Goal: Find specific page/section: Find specific page/section

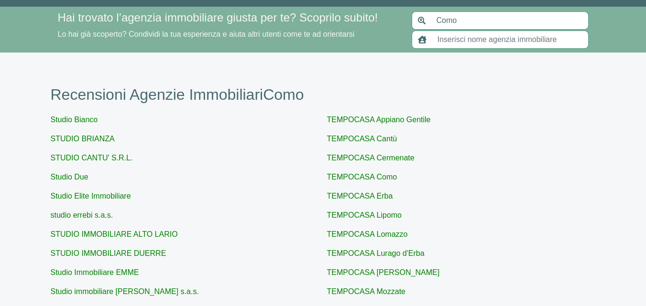
scroll to position [21, 0]
click at [439, 38] on input "text" at bounding box center [510, 40] width 157 height 18
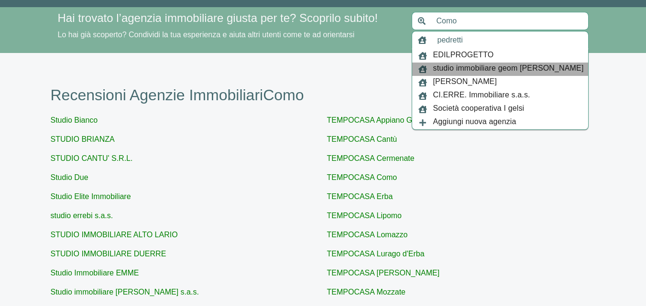
click at [440, 66] on span "studio immobiliare geom [PERSON_NAME]" at bounding box center [508, 69] width 151 height 13
type input "studio immobiliare geom [PERSON_NAME]"
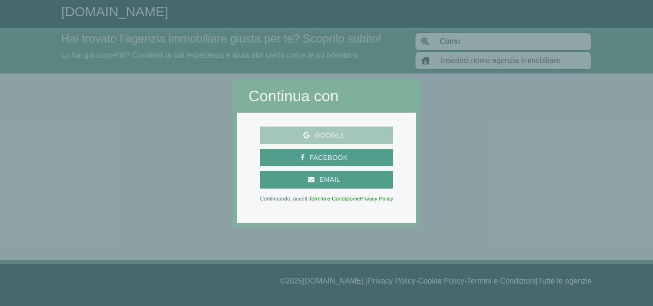
click at [369, 132] on span "Google" at bounding box center [327, 136] width 126 height 12
